Goal: Find specific page/section: Find specific page/section

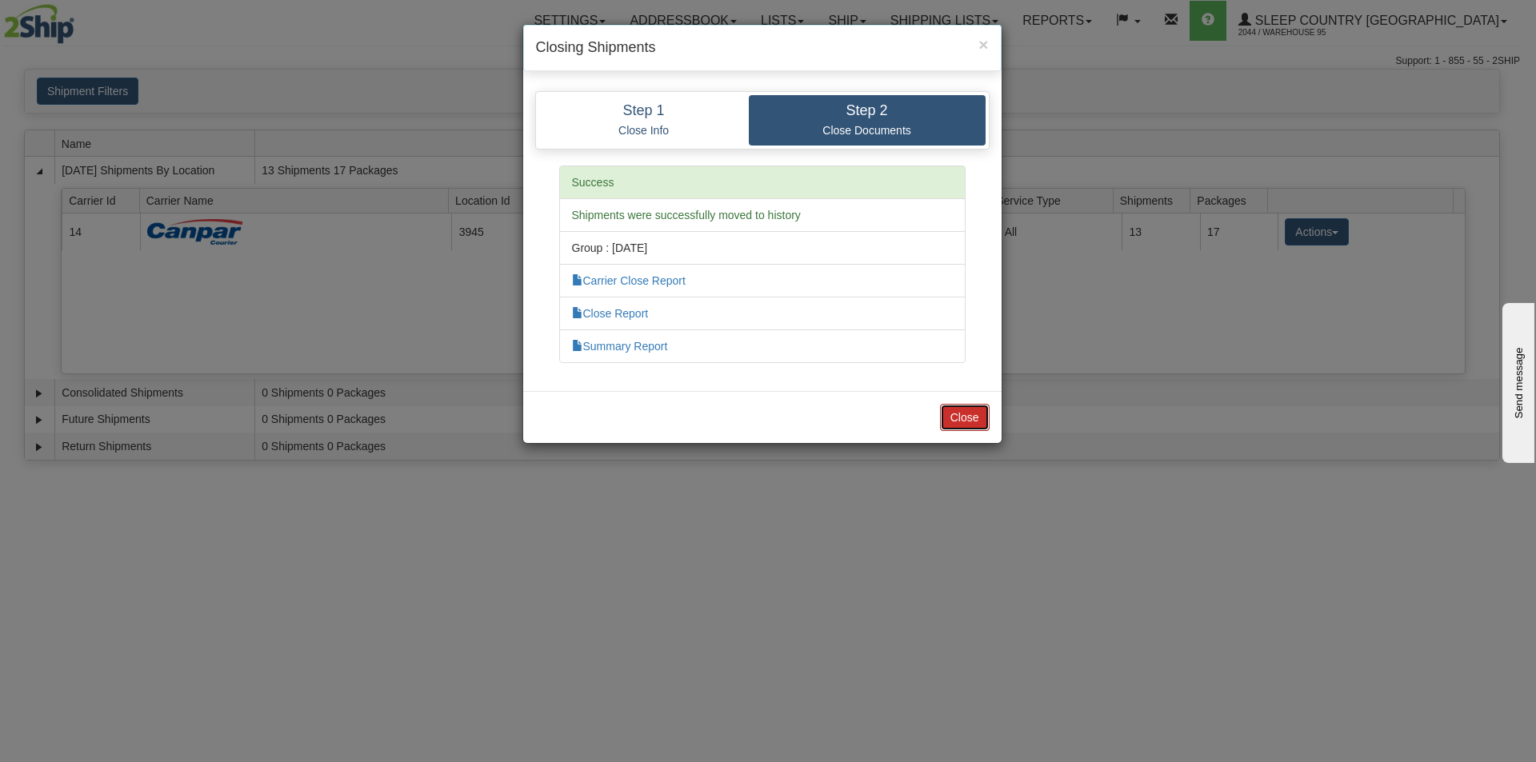
click at [960, 423] on button "Close" at bounding box center [965, 417] width 50 height 27
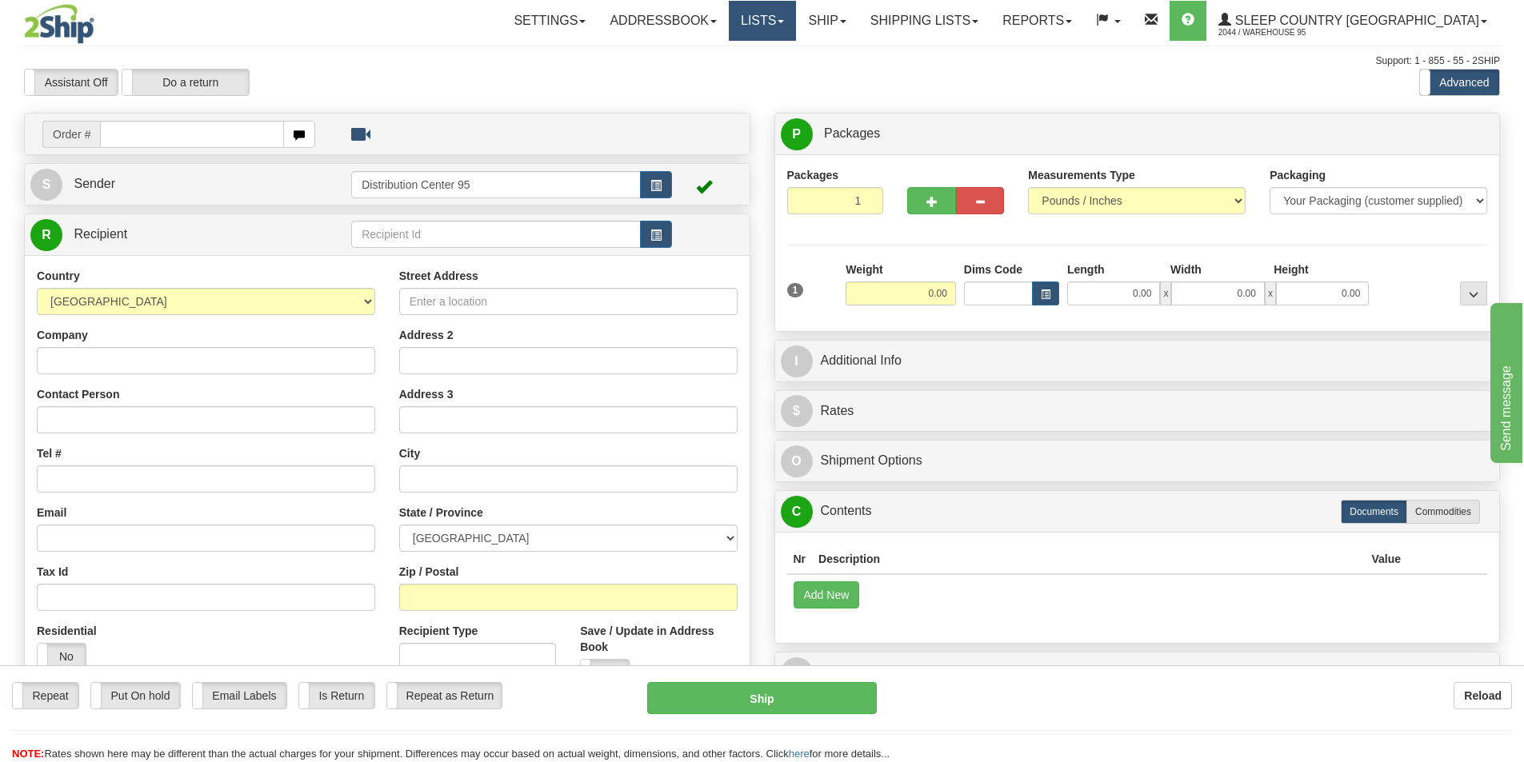
click at [796, 22] on link "Lists" at bounding box center [762, 21] width 67 height 40
click at [941, 82] on div "Assistant On Assistant Off Do a return Do a return Previous Next Standard Advan…" at bounding box center [762, 82] width 1500 height 27
click at [977, 23] on link "Shipping lists" at bounding box center [924, 21] width 132 height 40
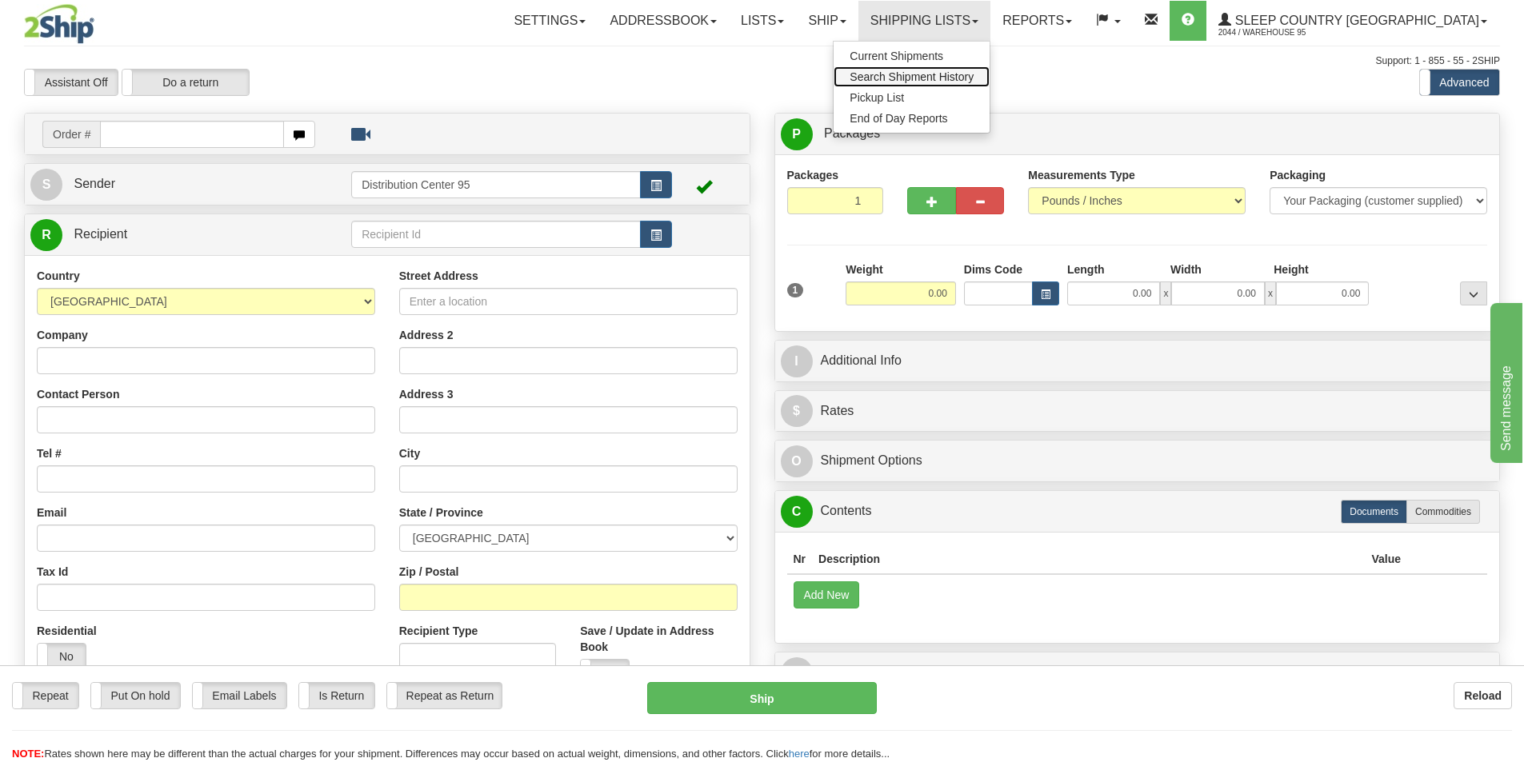
click at [954, 76] on span "Search Shipment History" at bounding box center [912, 76] width 124 height 13
